Goal: Information Seeking & Learning: Learn about a topic

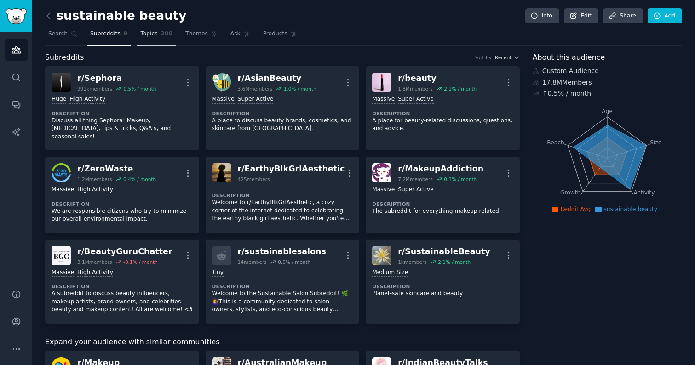
click at [146, 35] on span "Topics" at bounding box center [148, 34] width 17 height 8
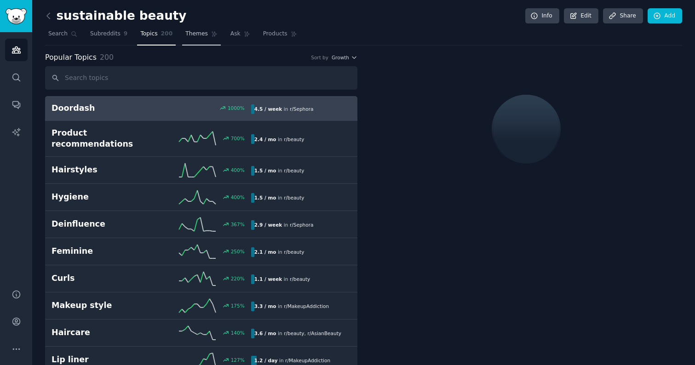
click at [195, 35] on span "Themes" at bounding box center [196, 34] width 23 height 8
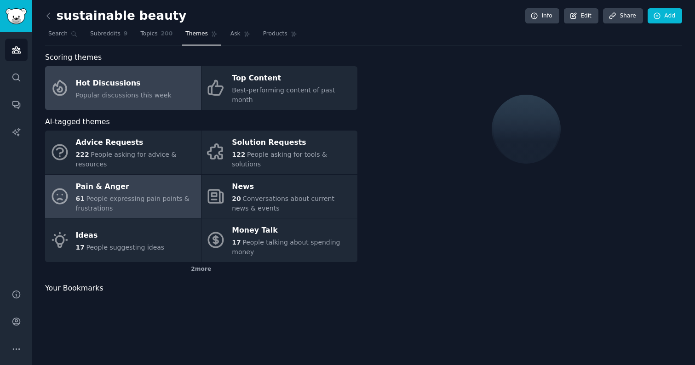
click at [126, 179] on div "Pain & Anger" at bounding box center [136, 186] width 121 height 15
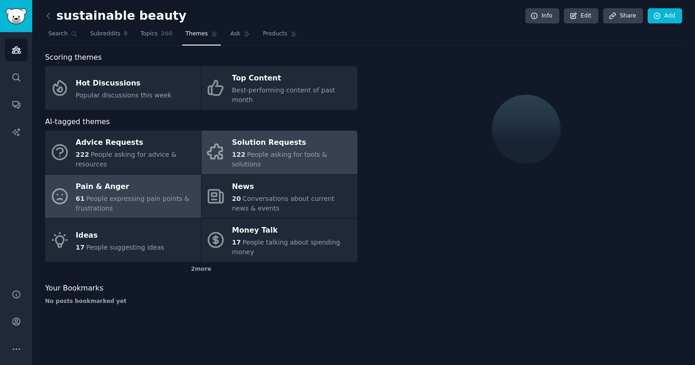
click at [310, 131] on link "Solution Requests 122 People asking for tools & solutions" at bounding box center [279, 153] width 156 height 44
click at [114, 179] on div "Pain & Anger" at bounding box center [136, 186] width 121 height 15
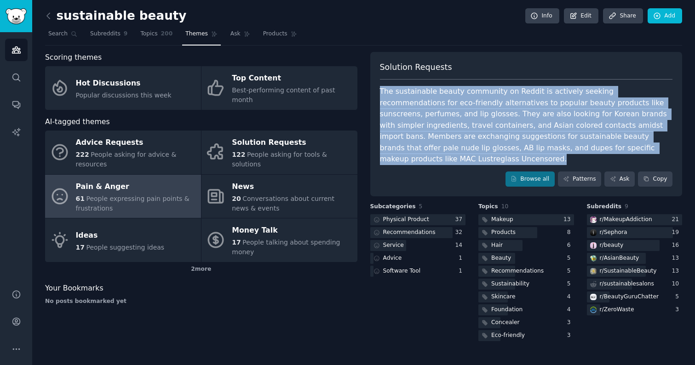
drag, startPoint x: 380, startPoint y: 90, endPoint x: 662, endPoint y: 140, distance: 285.9
click at [662, 140] on div "The sustainable beauty community on Reddit is actively seeking recommendations …" at bounding box center [526, 125] width 293 height 79
copy div "The sustainable beauty community on Reddit is actively seeking recommendations …"
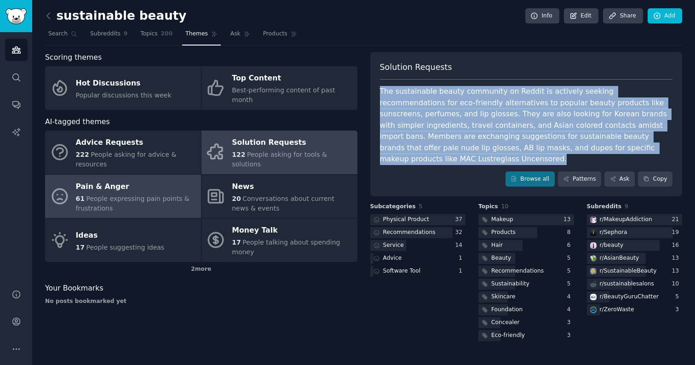
click at [268, 151] on span "People asking for tools & solutions" at bounding box center [279, 159] width 95 height 17
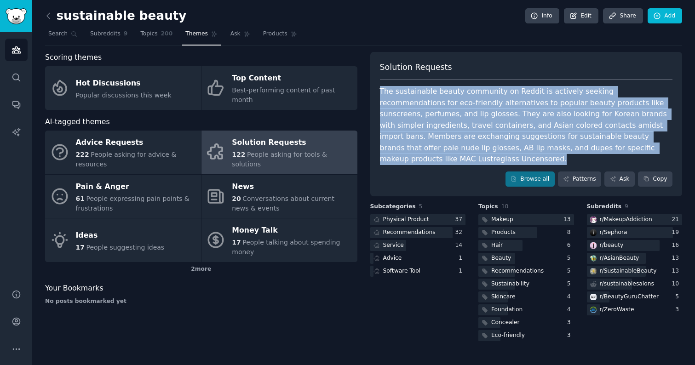
click at [310, 151] on span "People asking for tools & solutions" at bounding box center [279, 159] width 95 height 17
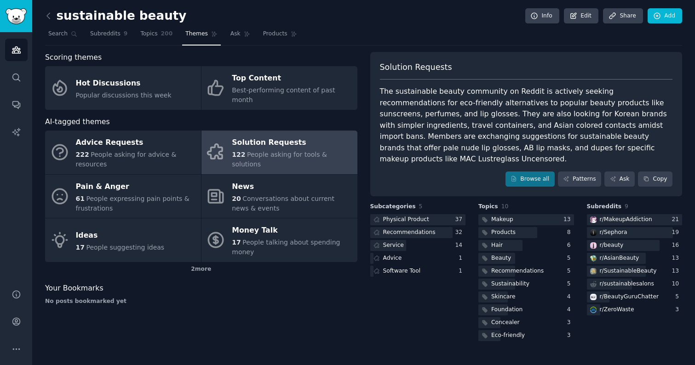
click at [341, 350] on div "sustainable beauty Info Edit Share Add Search Subreddits 9 Topics 200 Themes As…" at bounding box center [363, 182] width 663 height 365
click at [281, 136] on div "Solution Requests" at bounding box center [292, 143] width 121 height 15
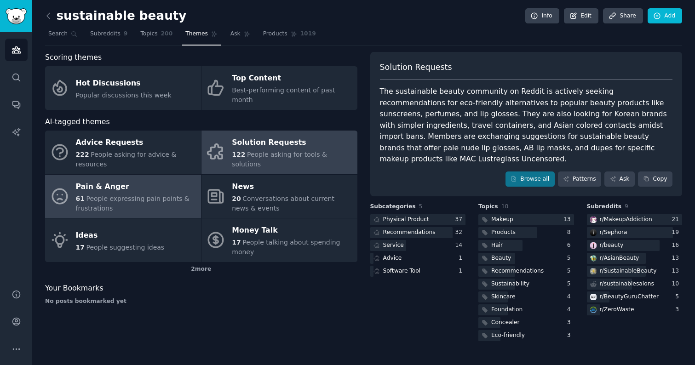
click at [120, 182] on div "Pain & Anger" at bounding box center [136, 186] width 121 height 15
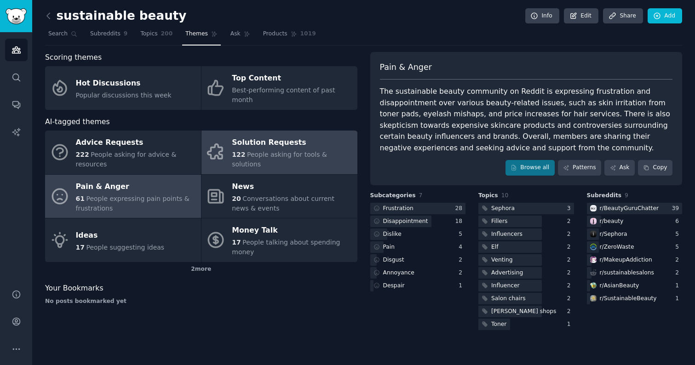
click at [301, 160] on link "Solution Requests 122 People asking for tools & solutions" at bounding box center [279, 153] width 156 height 44
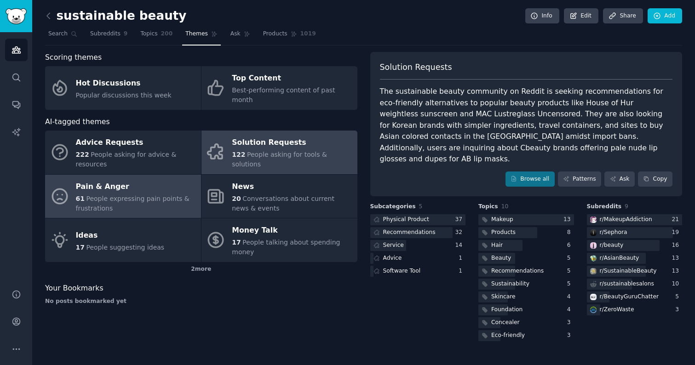
click at [114, 194] on div "61 People expressing pain points & frustrations" at bounding box center [136, 203] width 121 height 19
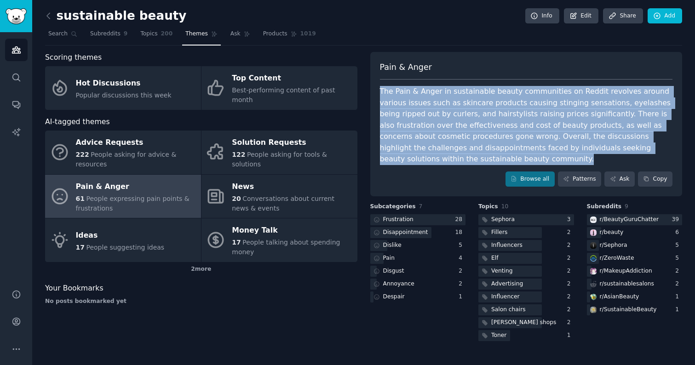
drag, startPoint x: 380, startPoint y: 92, endPoint x: 450, endPoint y: 156, distance: 94.4
click at [450, 156] on div "The Pain & Anger in sustainable beauty communities on Reddit revolves around va…" at bounding box center [526, 125] width 293 height 79
copy div "The Pain & Anger in sustainable beauty communities on Reddit revolves around va…"
